Goal: Task Accomplishment & Management: Use online tool/utility

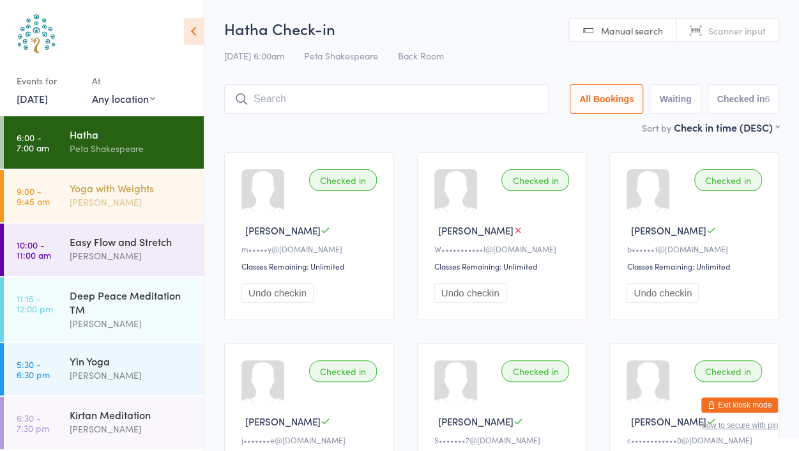
click at [118, 192] on div "Yoga with Weights" at bounding box center [131, 188] width 123 height 14
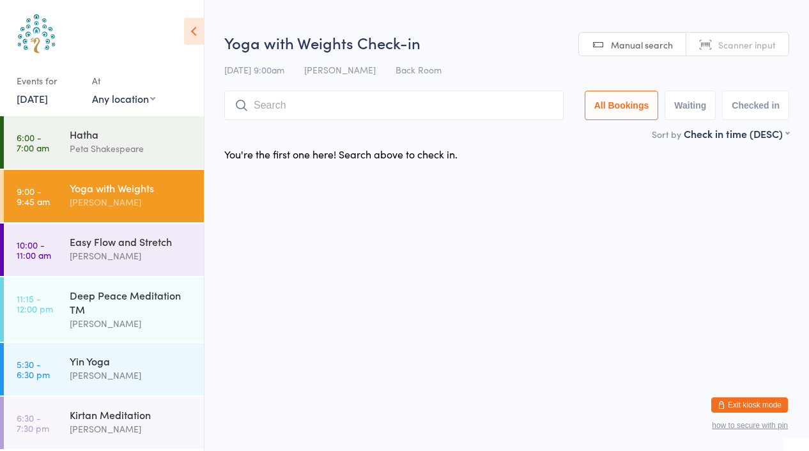
click at [737, 43] on span "Scanner input" at bounding box center [746, 44] width 57 height 13
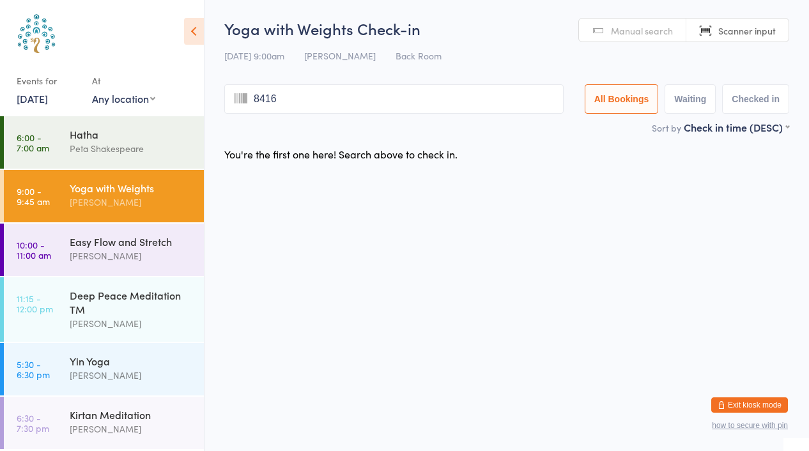
type input "8416"
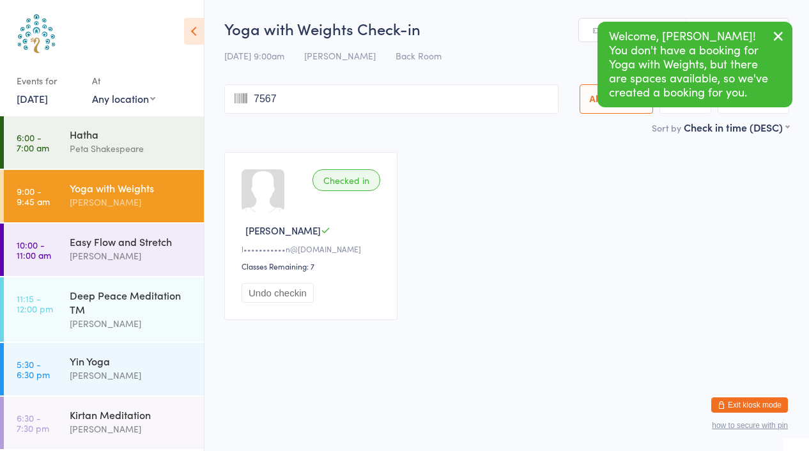
type input "7567"
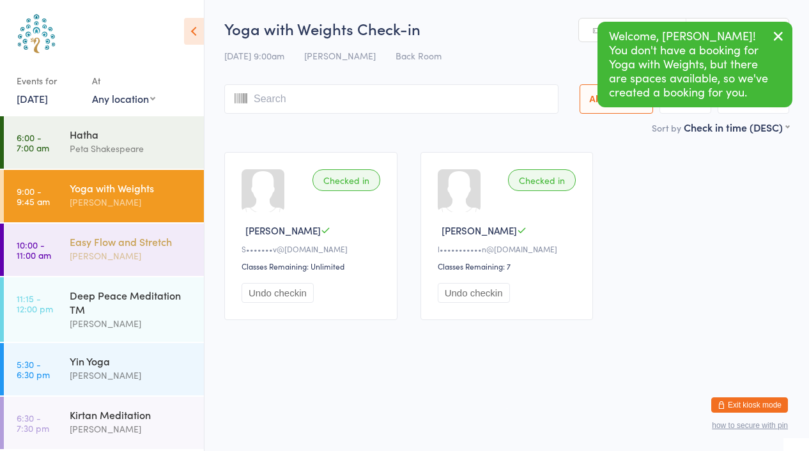
click at [103, 253] on div "[PERSON_NAME]" at bounding box center [131, 255] width 123 height 15
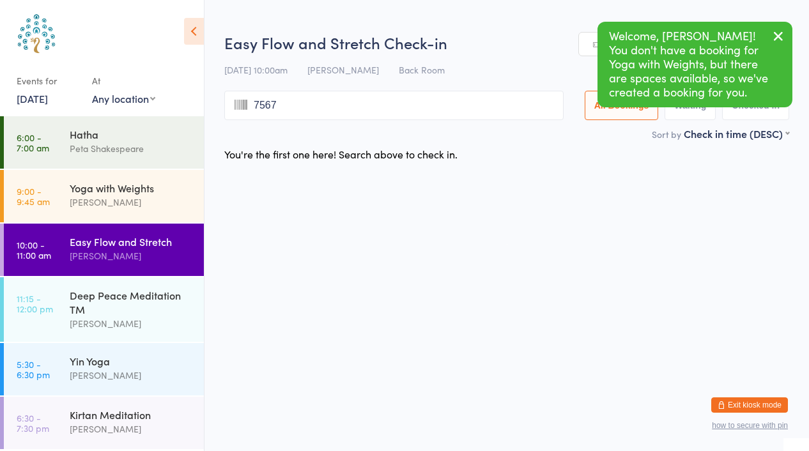
type input "7567"
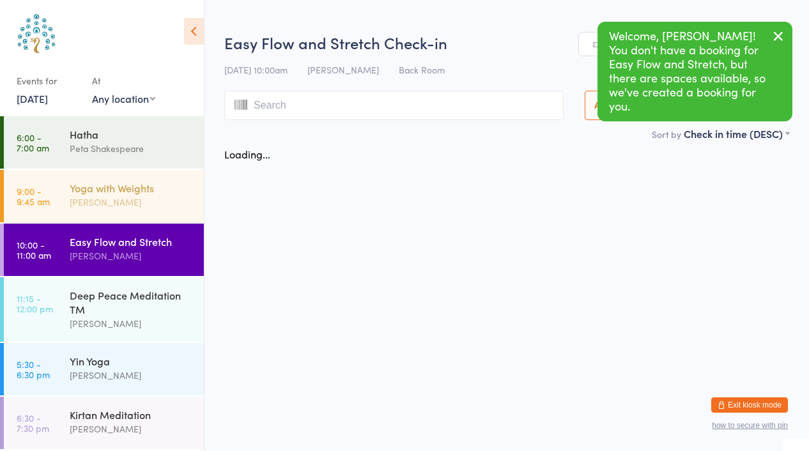
click at [116, 212] on div "Yoga with Weights [PERSON_NAME]" at bounding box center [137, 195] width 134 height 50
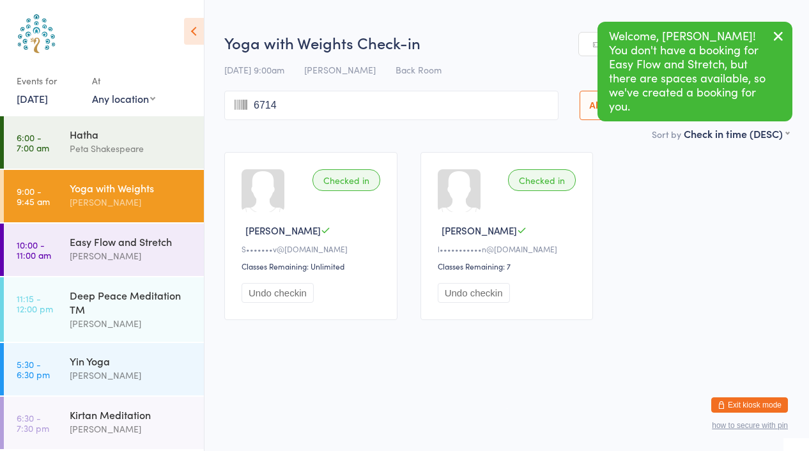
type input "6714"
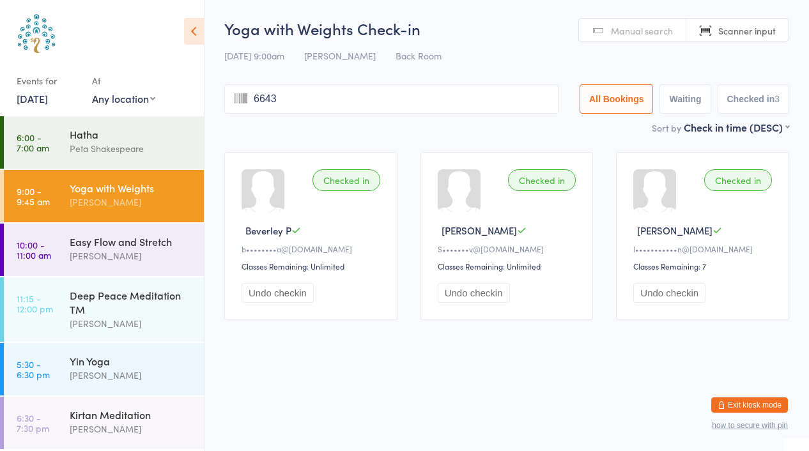
type input "6643"
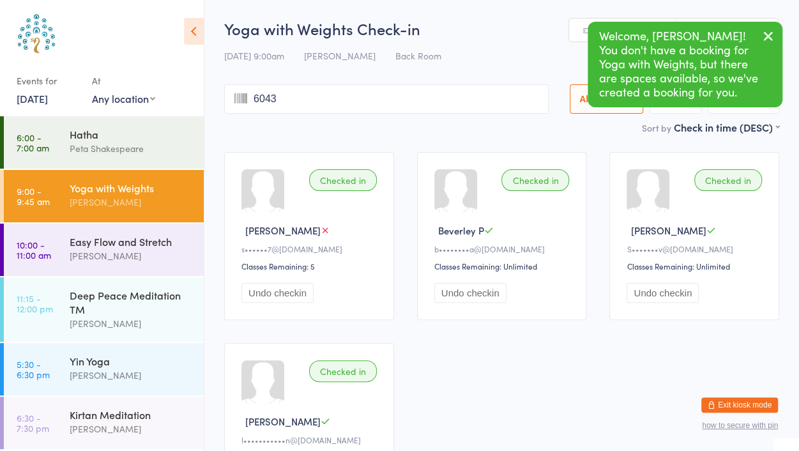
type input "6043"
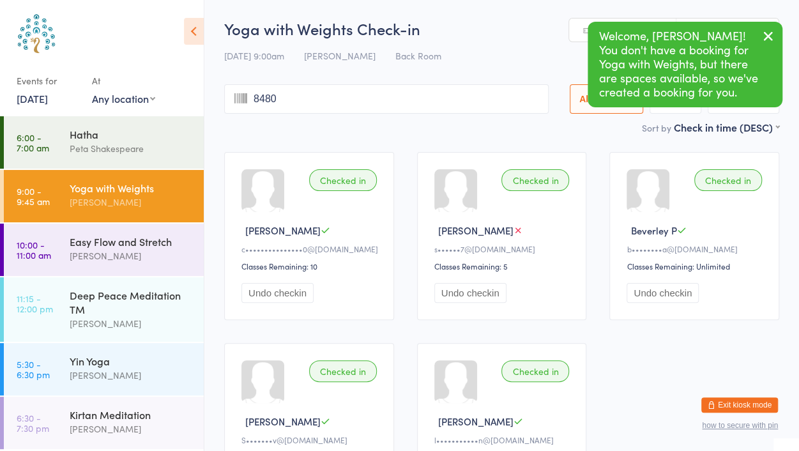
type input "8480"
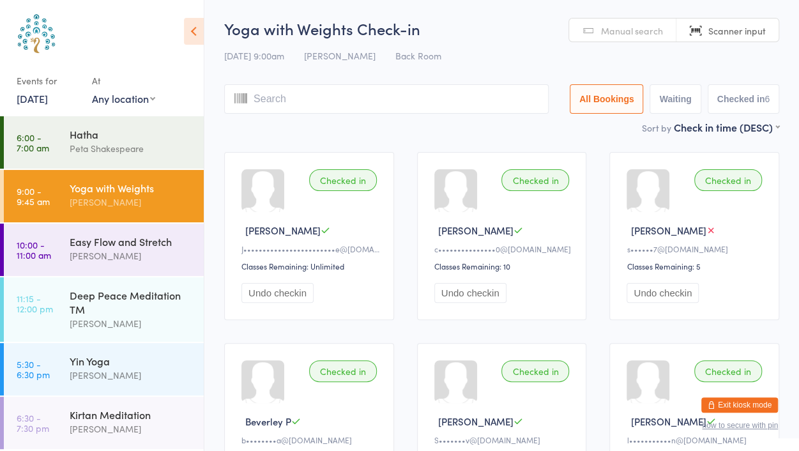
click at [641, 36] on span "Manual search" at bounding box center [632, 30] width 62 height 13
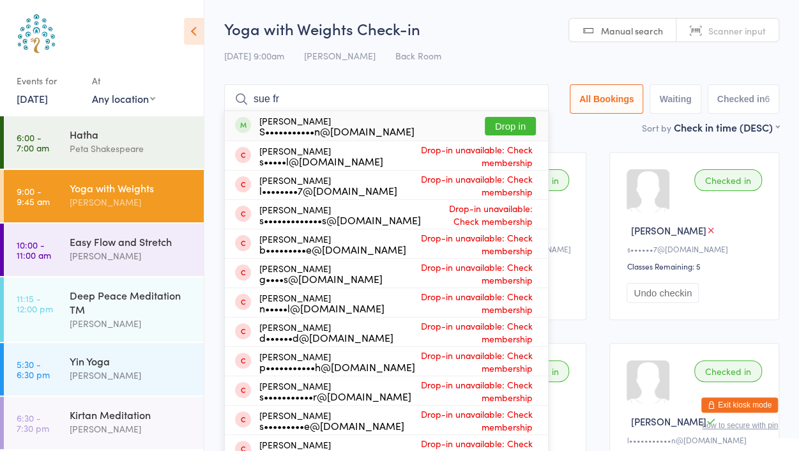
type input "sue fr"
click at [519, 125] on button "Drop in" at bounding box center [510, 126] width 51 height 19
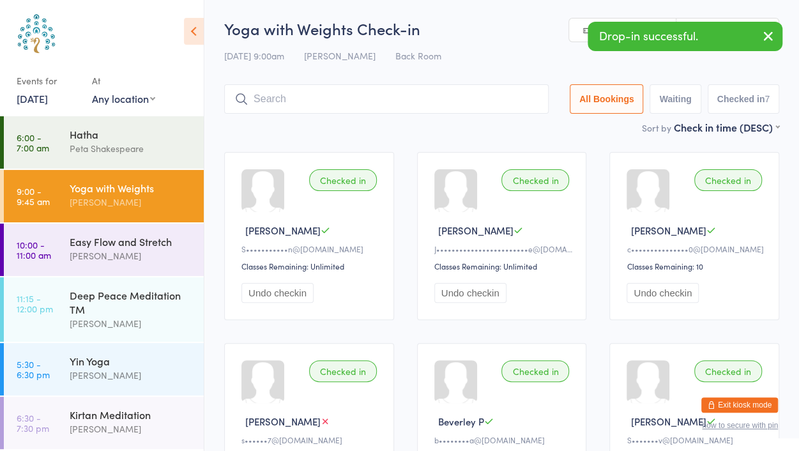
click at [772, 33] on icon "button" at bounding box center [768, 36] width 15 height 16
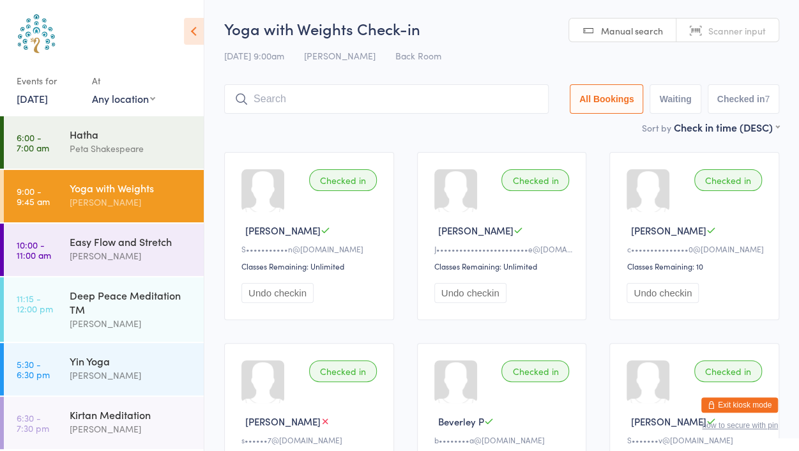
click at [724, 31] on span "Scanner input" at bounding box center [736, 30] width 57 height 13
type input "5387"
click at [657, 30] on span "Manual search" at bounding box center [632, 30] width 62 height 13
type input "[PERSON_NAME]"
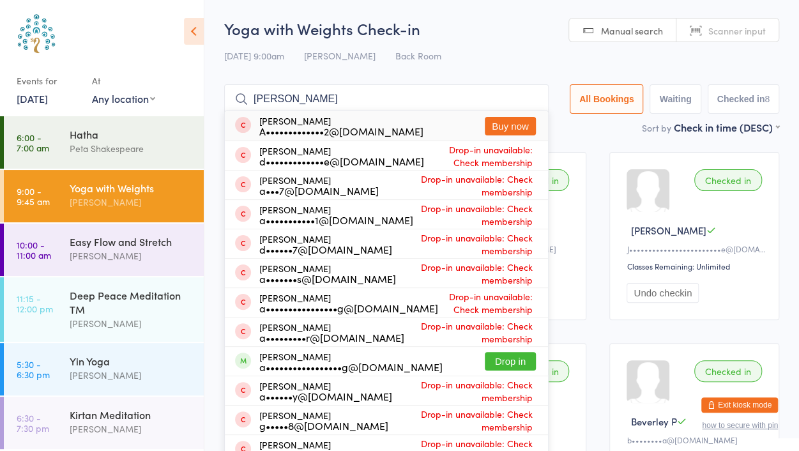
click at [527, 102] on input "[PERSON_NAME]" at bounding box center [386, 98] width 324 height 29
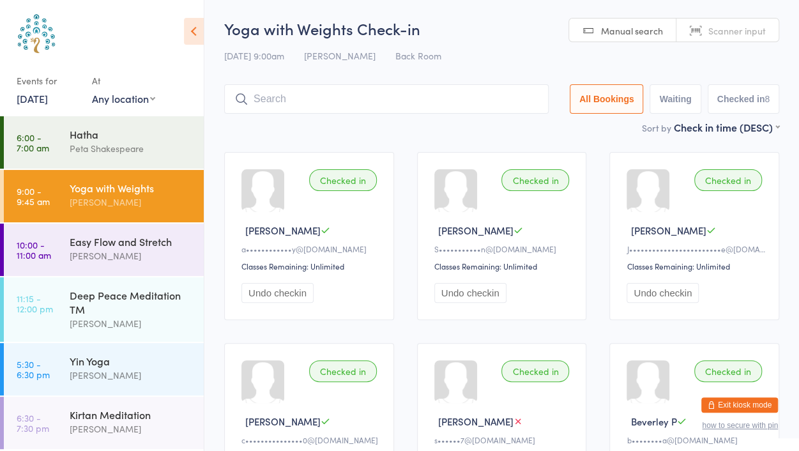
click at [751, 29] on span "Scanner input" at bounding box center [736, 30] width 57 height 13
type input "1483"
click at [644, 29] on span "Manual search" at bounding box center [632, 30] width 62 height 13
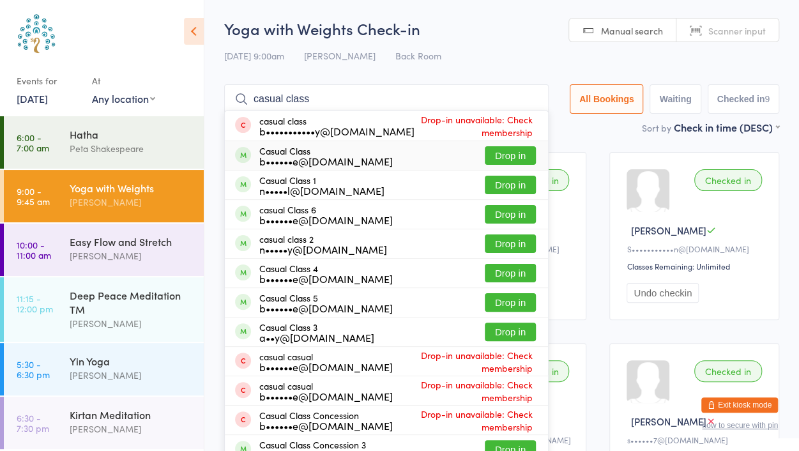
type input "casual class"
click at [515, 159] on button "Drop in" at bounding box center [510, 155] width 51 height 19
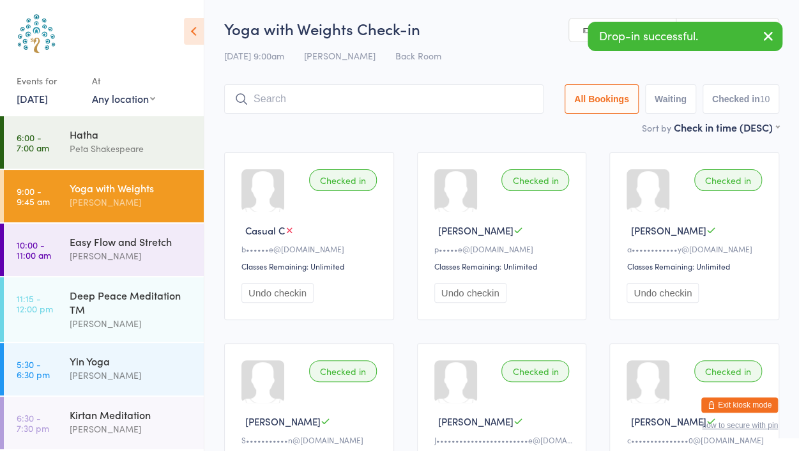
click at [773, 38] on icon "button" at bounding box center [768, 36] width 15 height 16
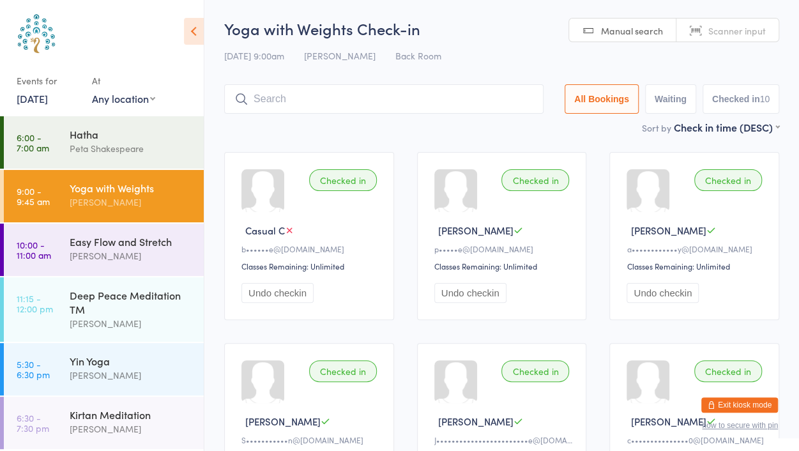
click at [731, 36] on link "Scanner input" at bounding box center [727, 31] width 102 height 24
click at [616, 33] on span "Manual search" at bounding box center [632, 30] width 62 height 13
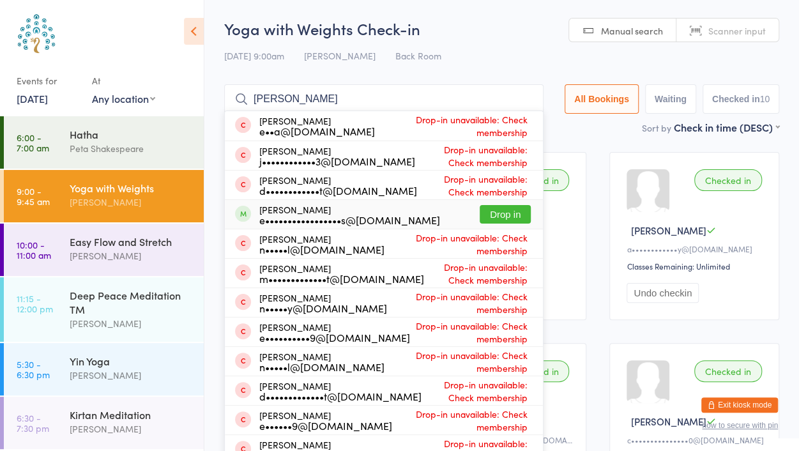
type input "[PERSON_NAME]"
click at [515, 215] on button "Drop in" at bounding box center [505, 214] width 51 height 19
